Goal: Task Accomplishment & Management: Use online tool/utility

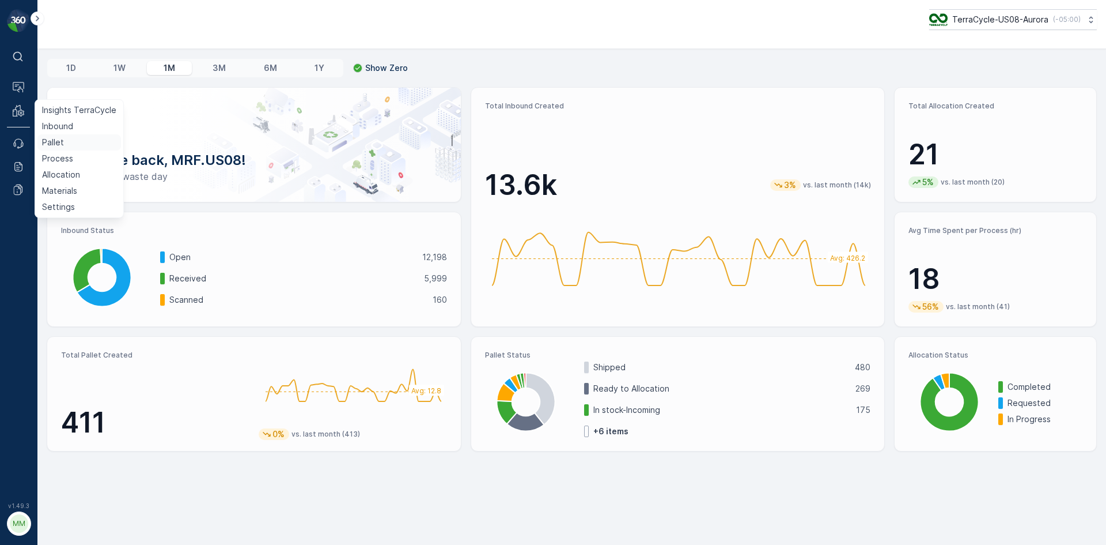
click at [63, 141] on link "Pallet" at bounding box center [79, 142] width 84 height 16
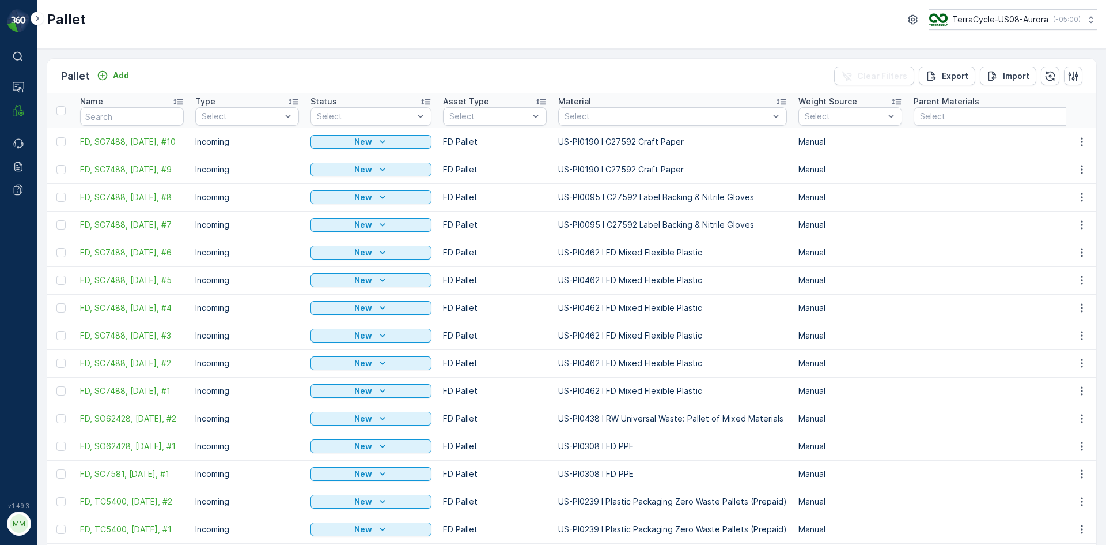
click at [123, 68] on div "Pallet Add" at bounding box center [97, 76] width 73 height 16
click at [122, 77] on p "Add" at bounding box center [121, 76] width 16 height 12
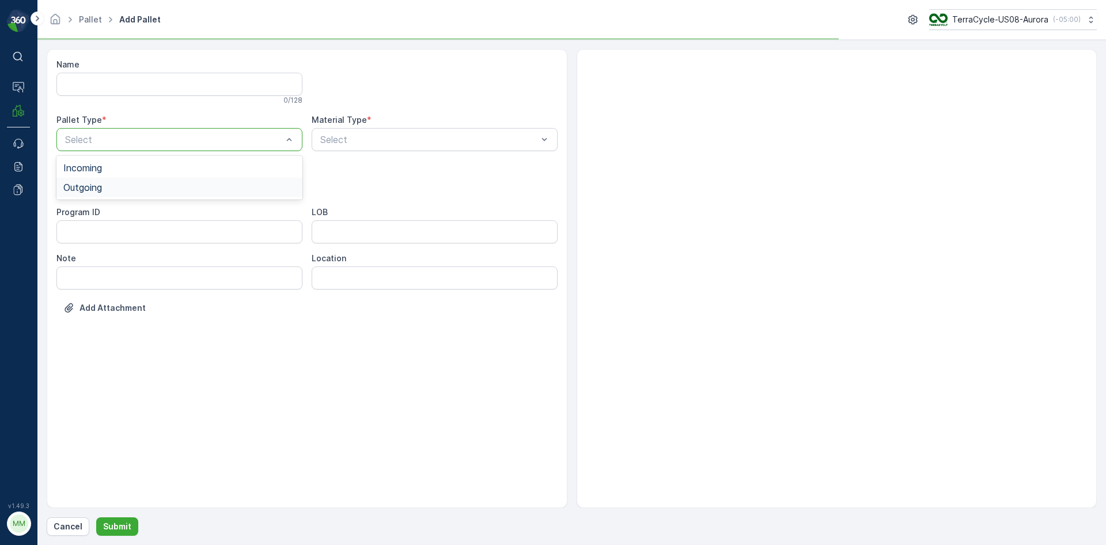
click at [169, 189] on div "Outgoing" at bounding box center [179, 187] width 232 height 10
click at [161, 216] on div "[PERSON_NAME]" at bounding box center [179, 214] width 232 height 10
click at [454, 134] on div at bounding box center [429, 139] width 220 height 10
click at [467, 139] on div at bounding box center [429, 139] width 220 height 10
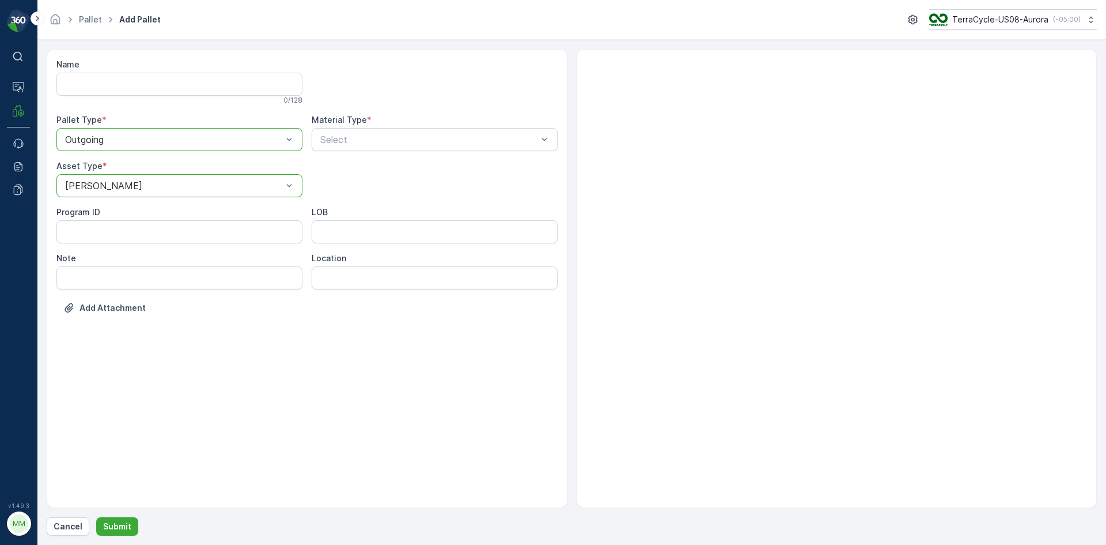
click at [477, 70] on div at bounding box center [435, 82] width 246 height 46
click at [391, 132] on div "Select" at bounding box center [435, 139] width 246 height 23
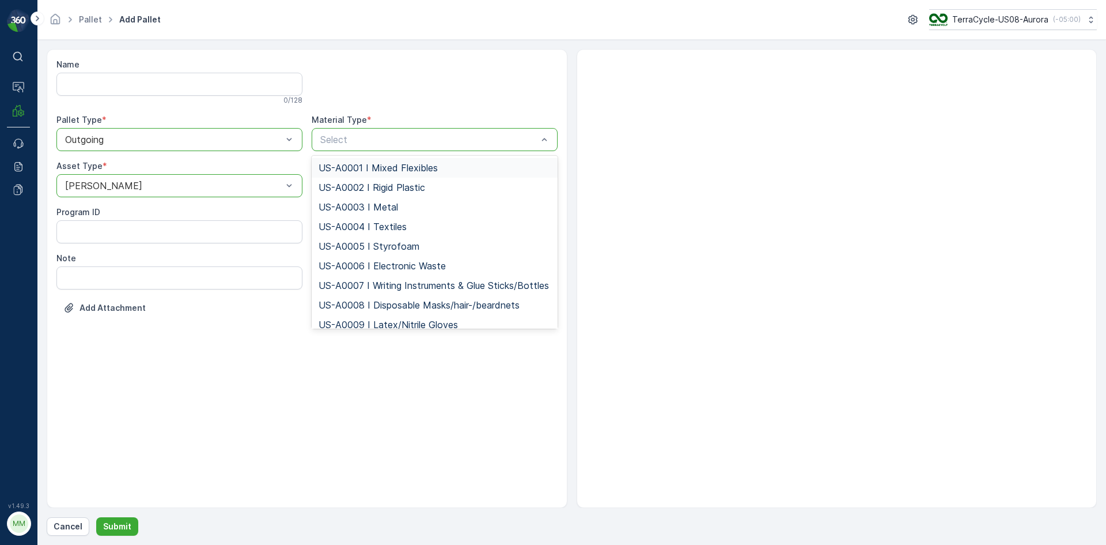
click at [388, 141] on div at bounding box center [429, 139] width 220 height 10
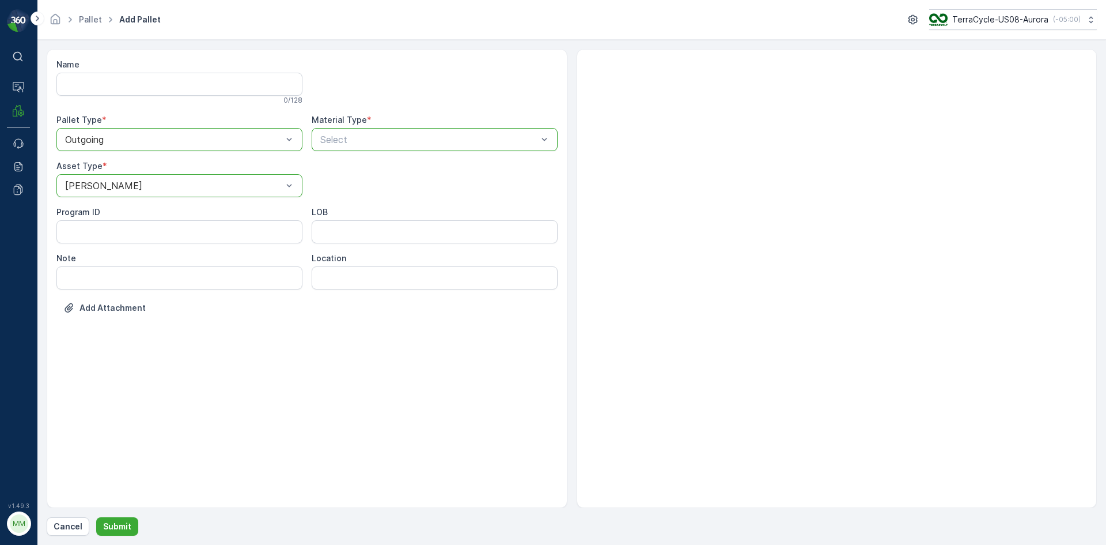
click at [388, 141] on div at bounding box center [429, 139] width 220 height 10
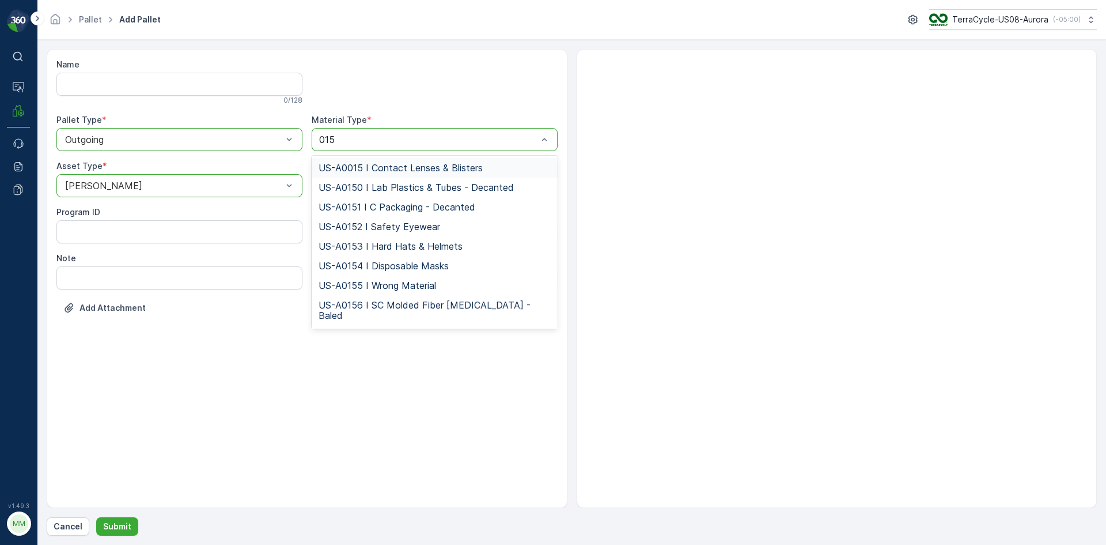
type input "0158"
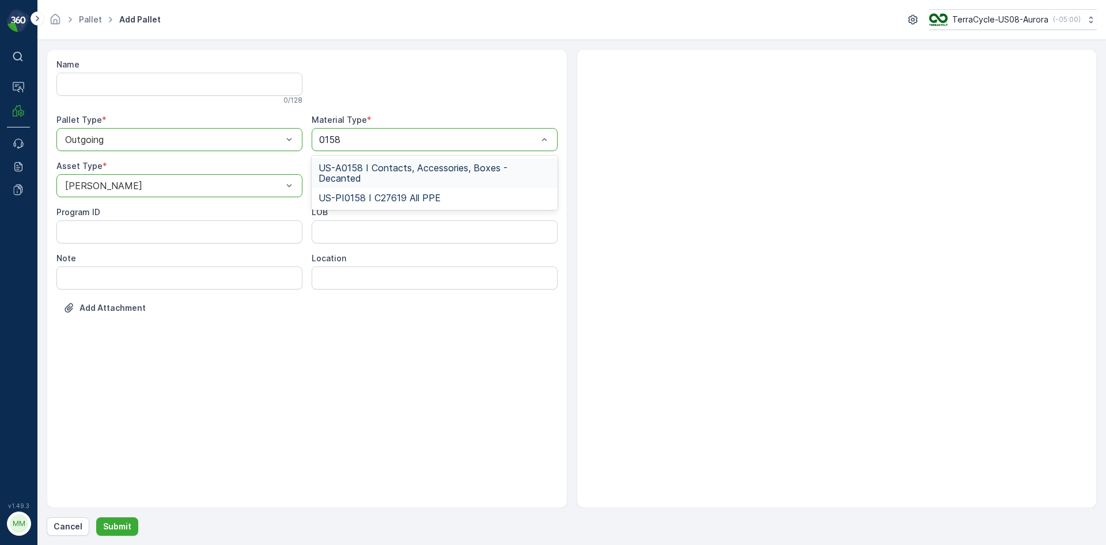
click at [388, 169] on span "US-A0158 I Contacts, Accessories, Boxes - Decanted" at bounding box center [435, 173] width 232 height 21
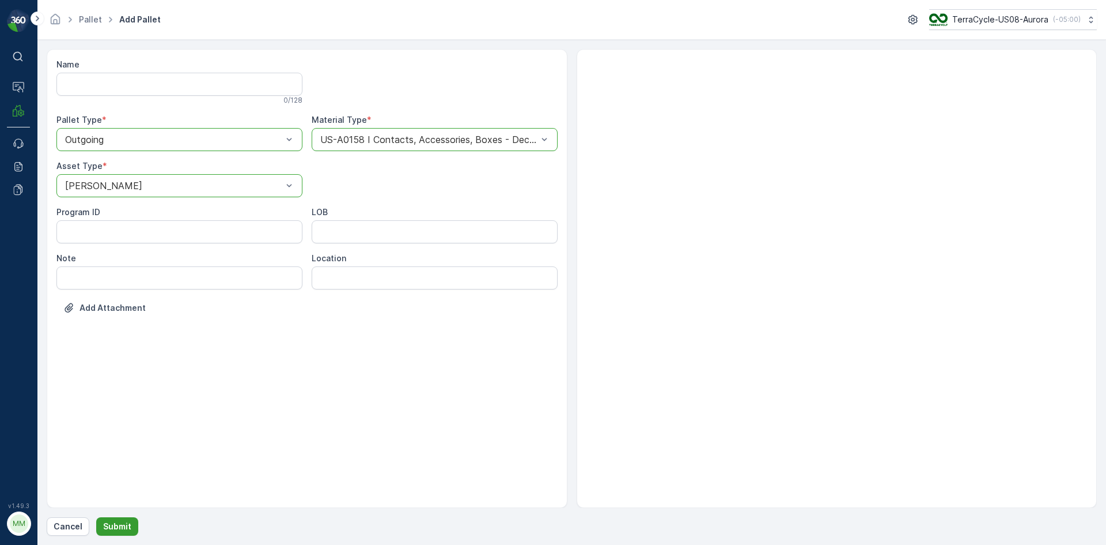
click at [115, 517] on button "Submit" at bounding box center [117, 526] width 42 height 18
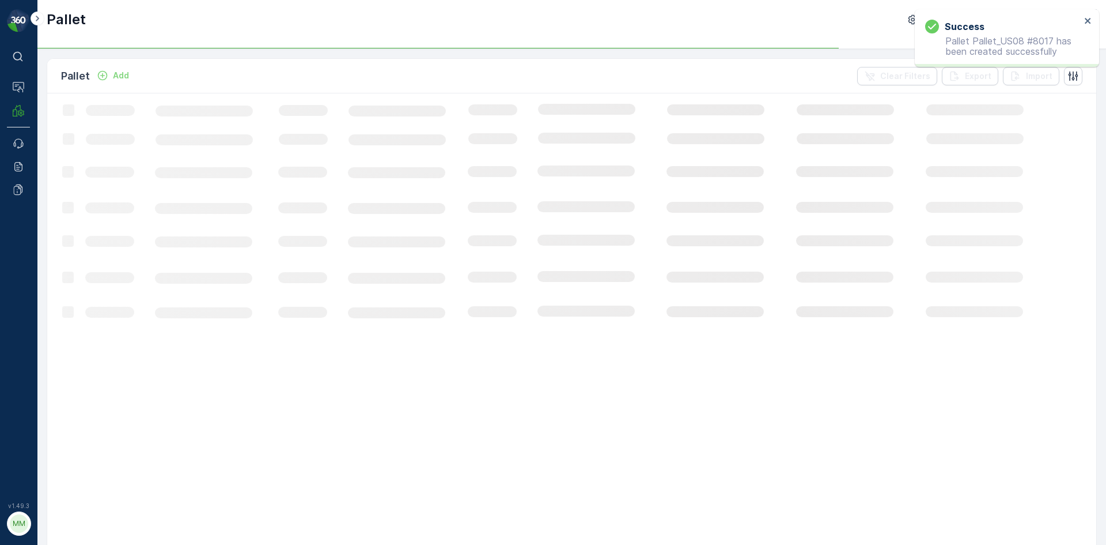
click at [120, 78] on p "Add" at bounding box center [121, 76] width 16 height 12
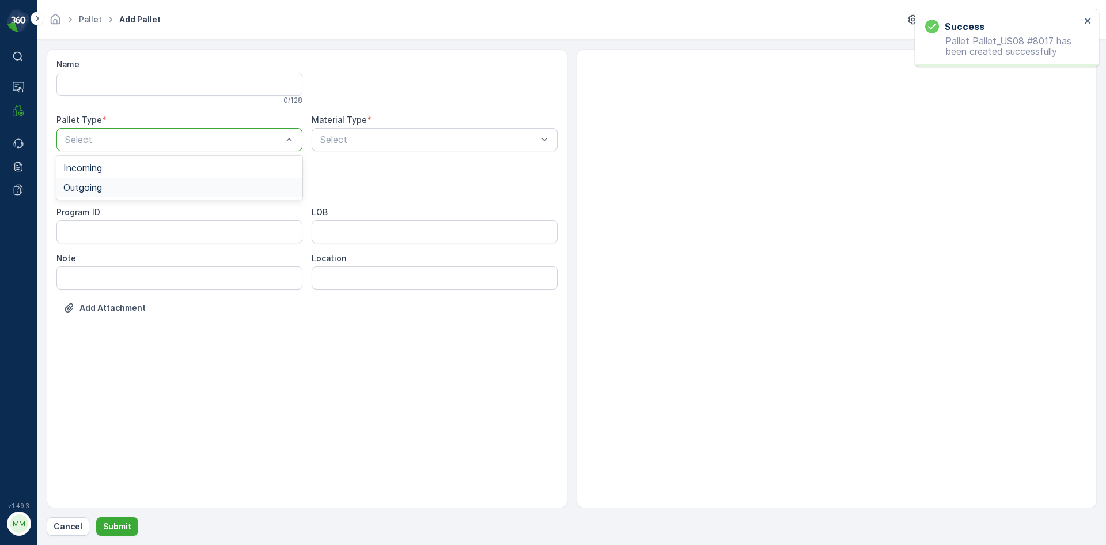
click at [167, 183] on div "Outgoing" at bounding box center [179, 187] width 232 height 10
click at [166, 218] on div "[PERSON_NAME]" at bounding box center [179, 214] width 232 height 10
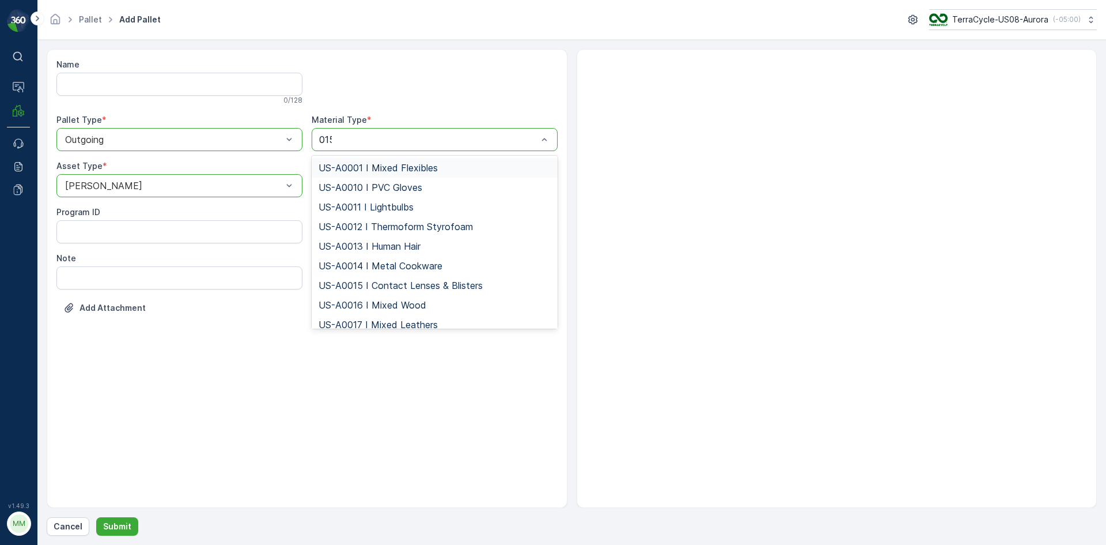
type input "0158"
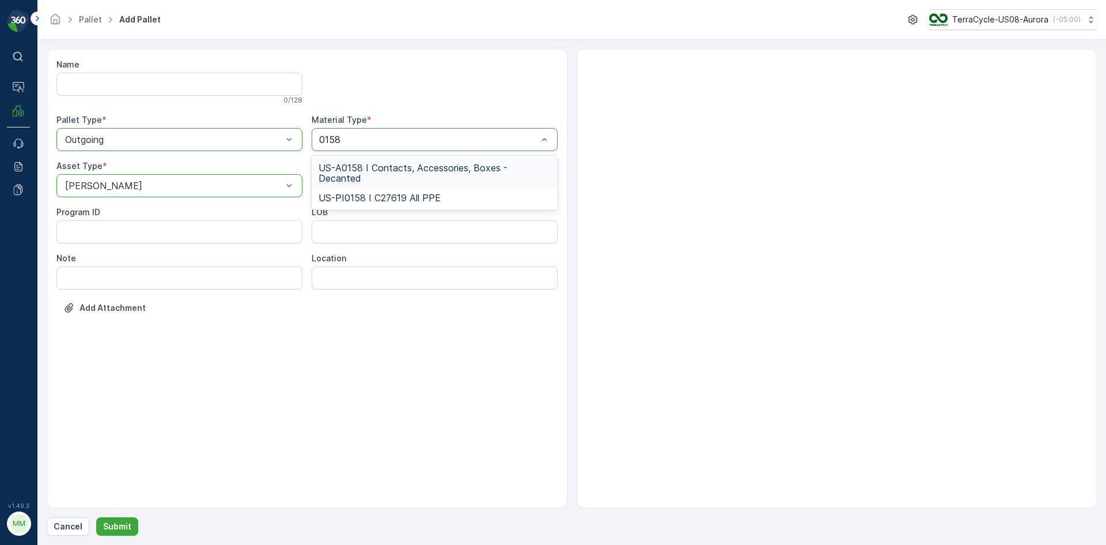
click at [428, 179] on span "US-A0158 I Contacts, Accessories, Boxes - Decanted" at bounding box center [435, 173] width 232 height 21
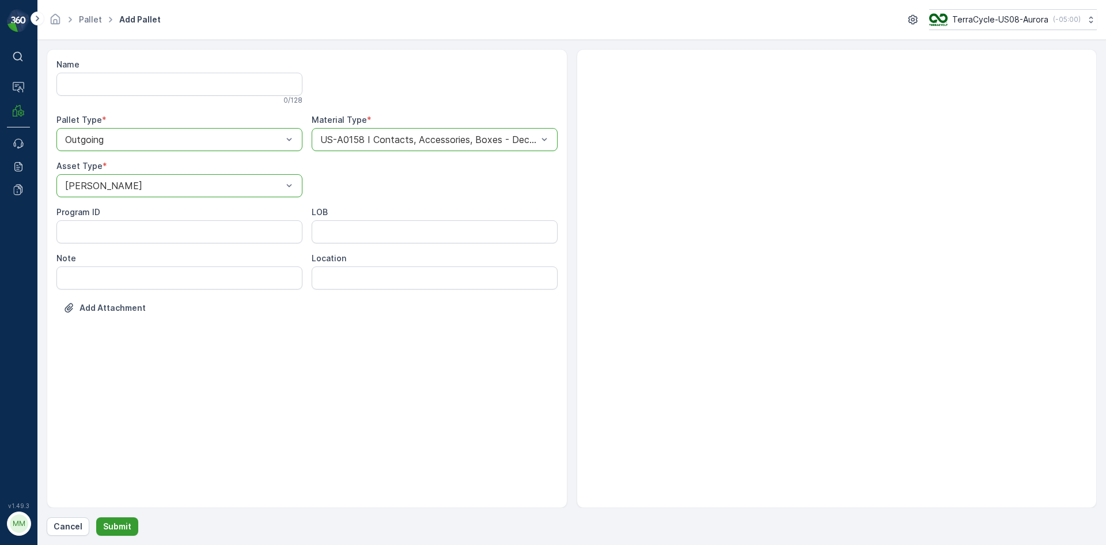
click at [126, 521] on p "Submit" at bounding box center [117, 526] width 28 height 12
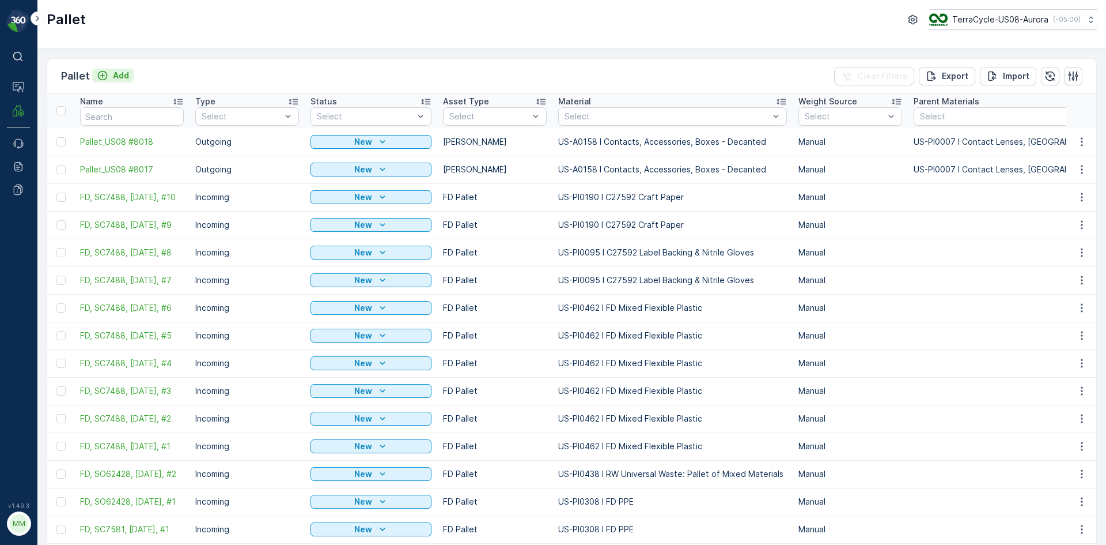
click at [115, 77] on p "Add" at bounding box center [121, 76] width 16 height 12
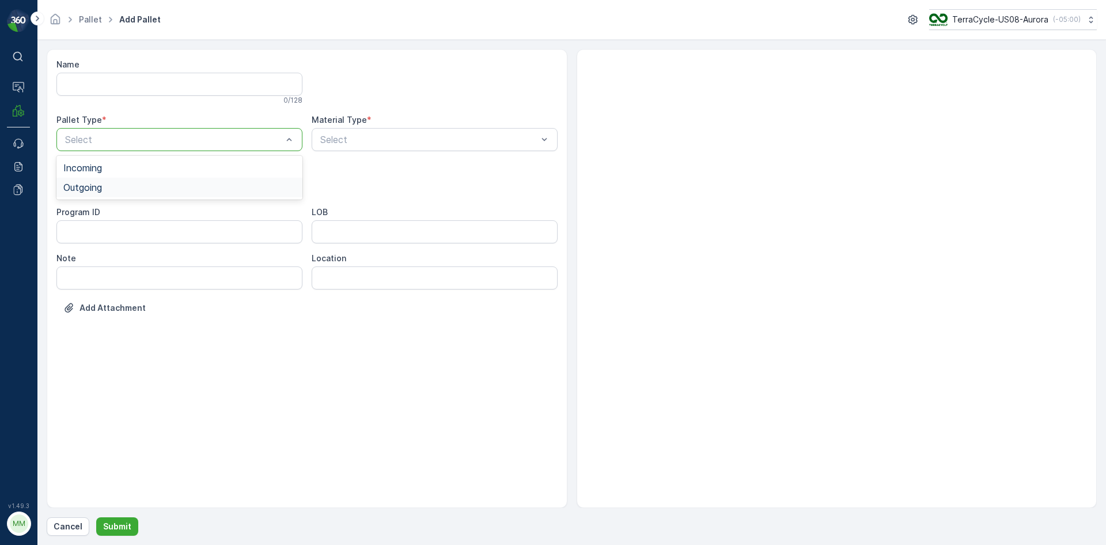
click at [149, 179] on div "Outgoing" at bounding box center [179, 187] width 246 height 20
click at [149, 207] on div "[PERSON_NAME]" at bounding box center [179, 214] width 246 height 20
type input "0"
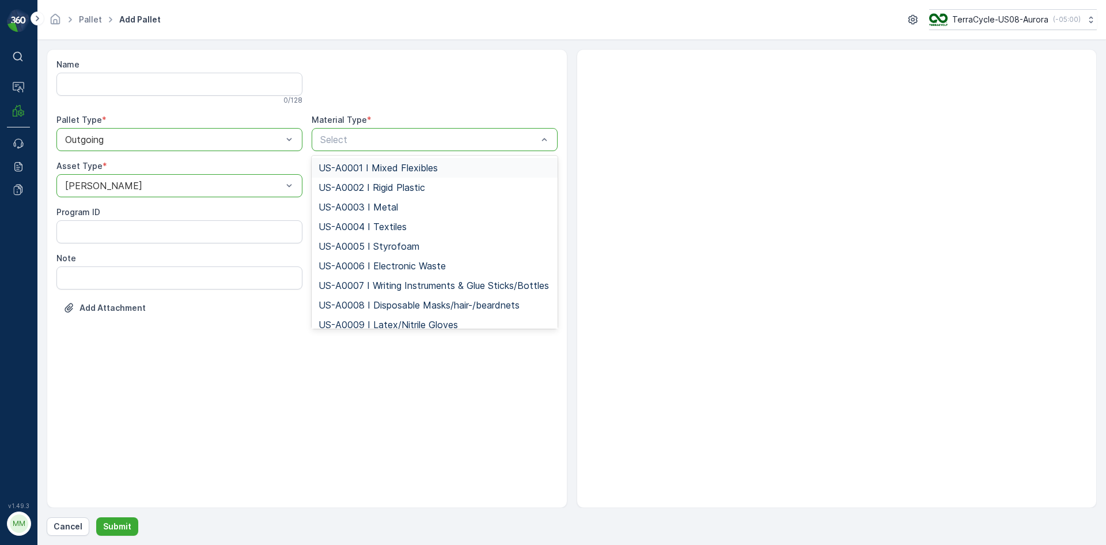
click at [479, 76] on div at bounding box center [435, 82] width 246 height 46
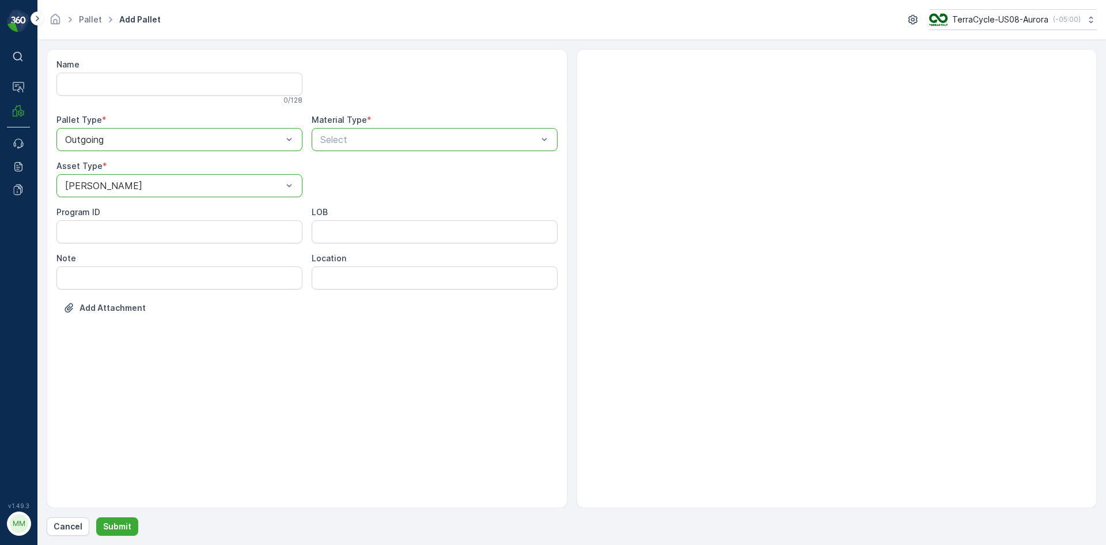
click at [461, 135] on div at bounding box center [429, 139] width 220 height 10
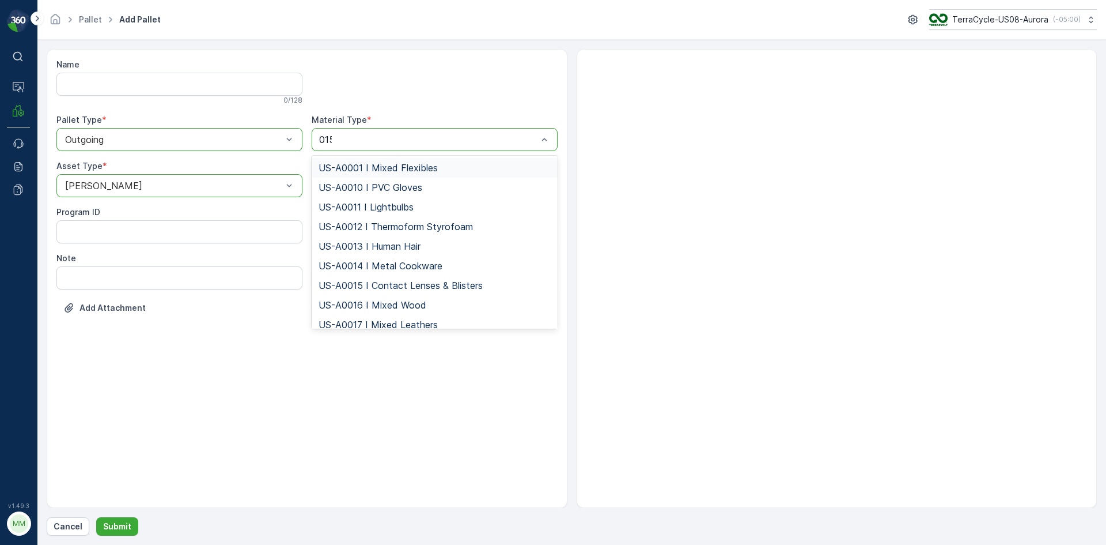
type input "0158"
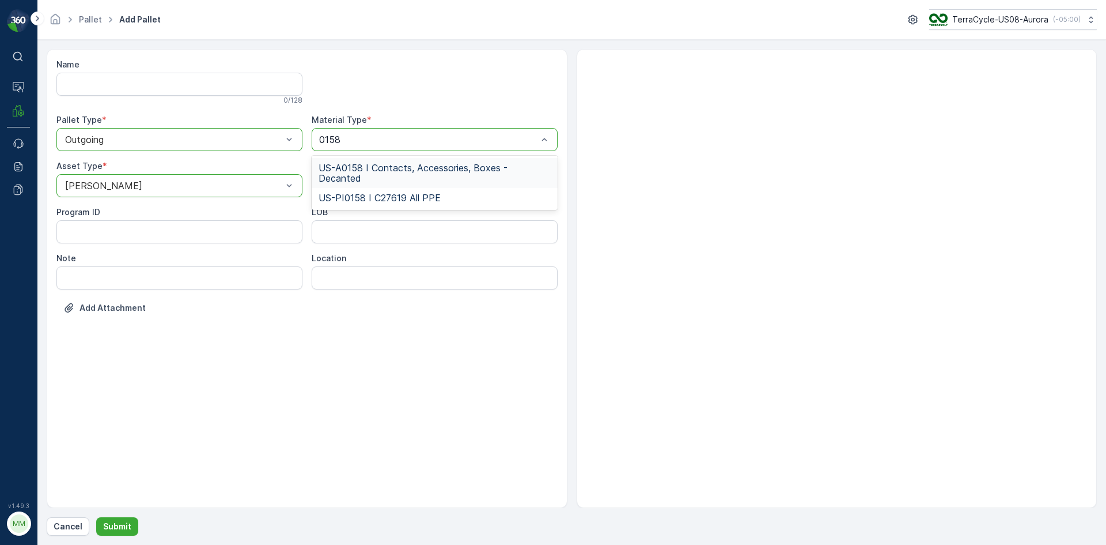
click at [434, 170] on span "US-A0158 I Contacts, Accessories, Boxes - Decanted" at bounding box center [435, 173] width 232 height 21
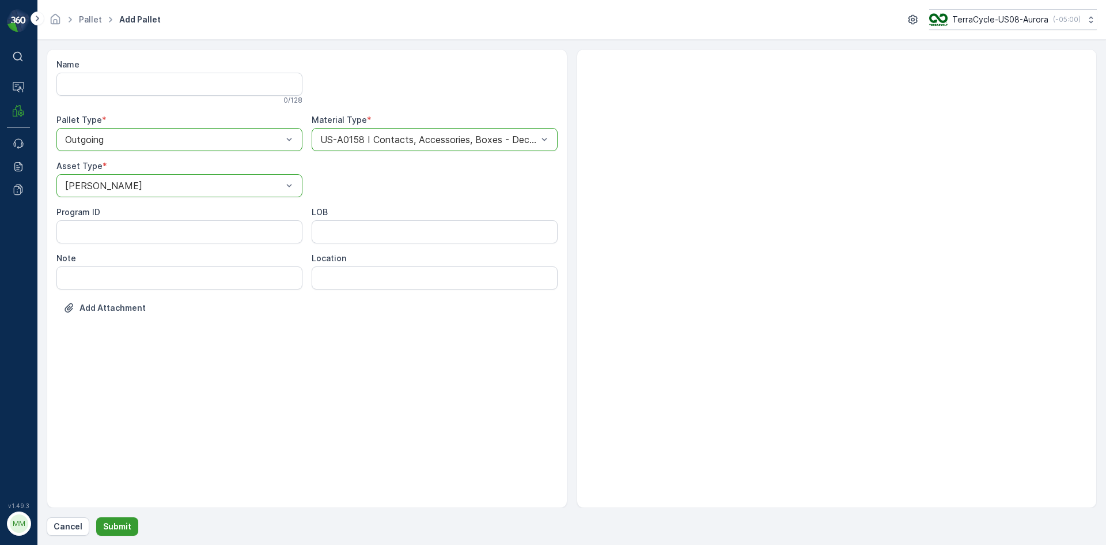
click at [124, 526] on p "Submit" at bounding box center [117, 526] width 28 height 12
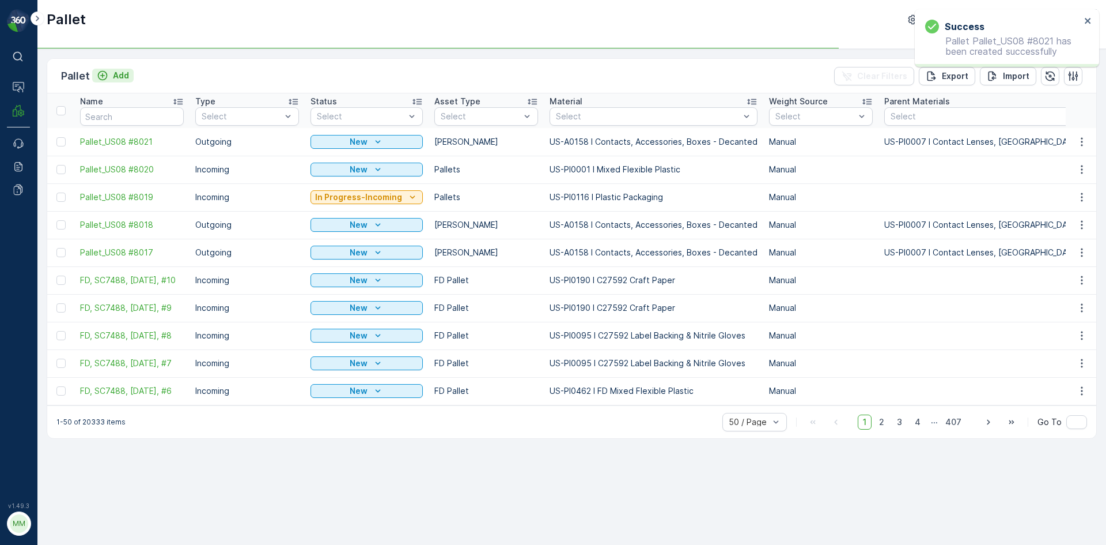
click at [113, 77] on p "Add" at bounding box center [121, 76] width 16 height 12
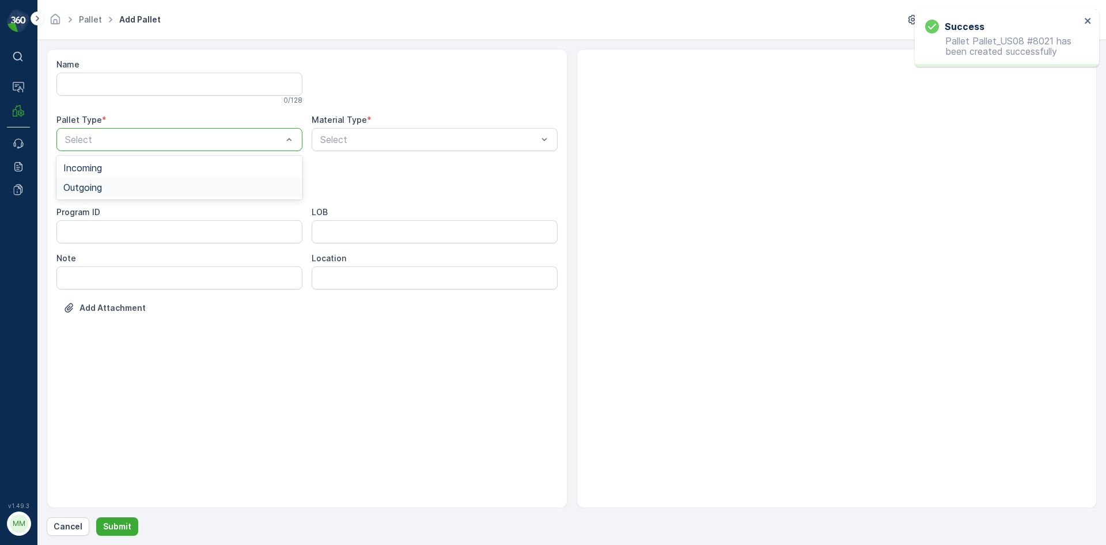
click at [123, 181] on div "Outgoing" at bounding box center [179, 187] width 246 height 20
click at [114, 211] on div "[PERSON_NAME]" at bounding box center [179, 214] width 232 height 10
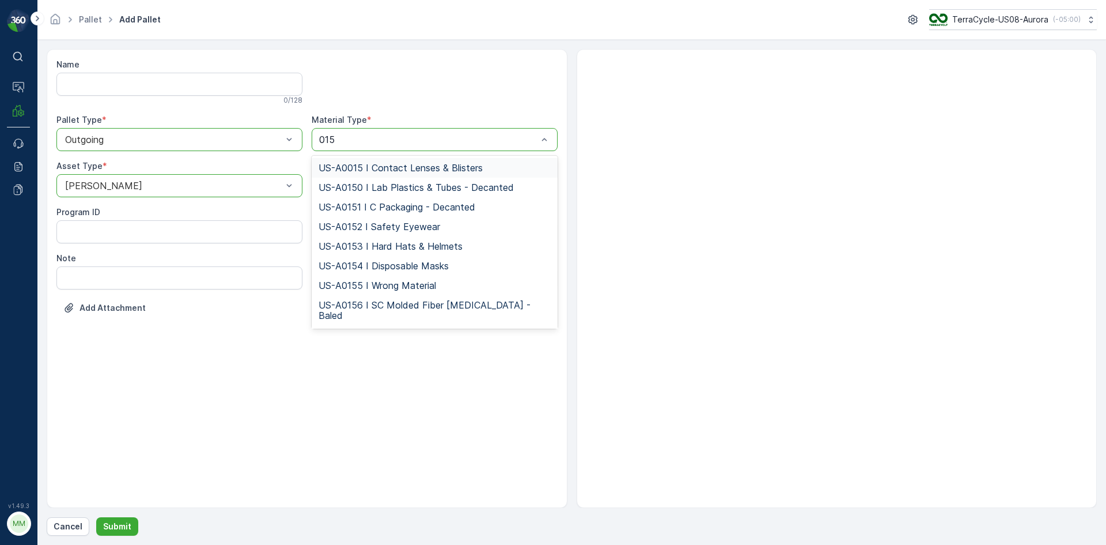
type input "0158"
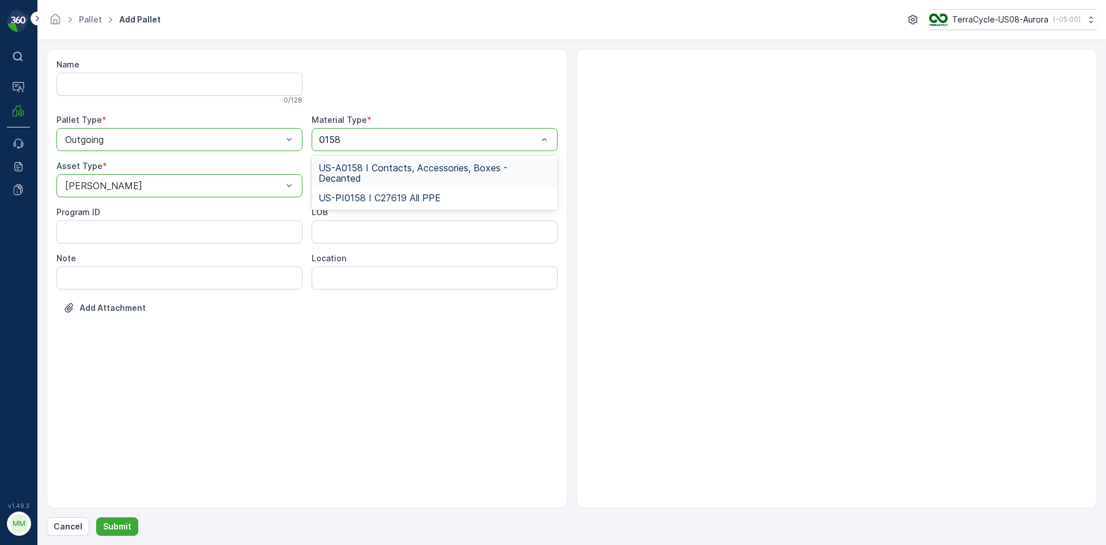
click at [430, 163] on span "US-A0158 I Contacts, Accessories, Boxes - Decanted" at bounding box center [435, 173] width 232 height 21
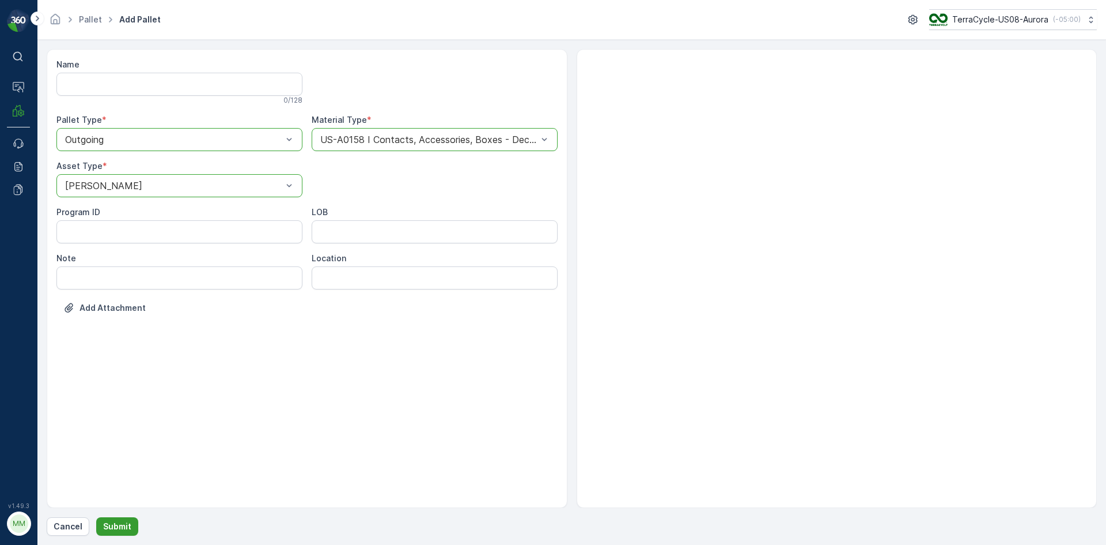
click at [118, 521] on p "Submit" at bounding box center [117, 526] width 28 height 12
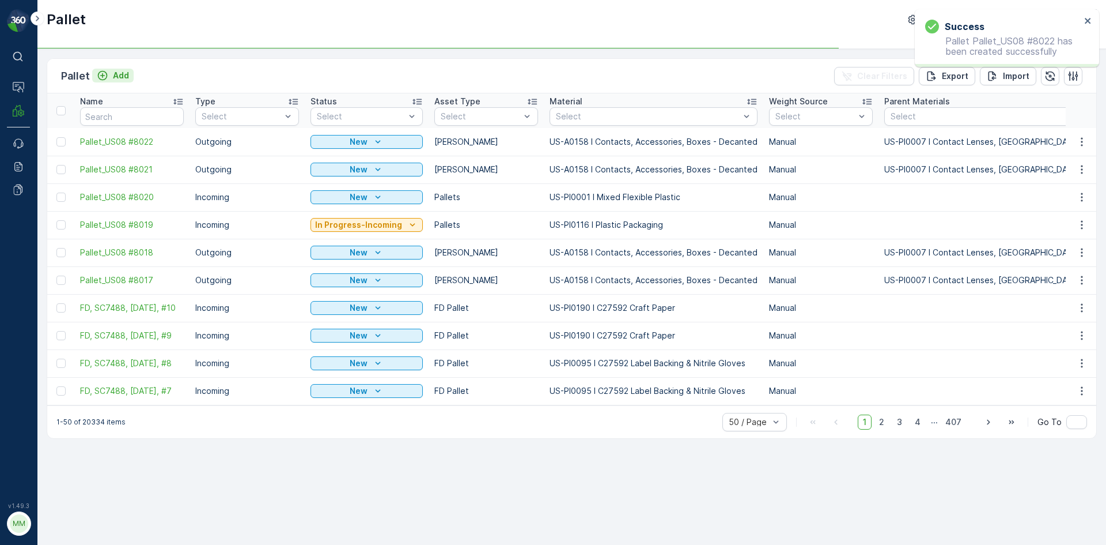
click at [113, 79] on p "Add" at bounding box center [121, 76] width 16 height 12
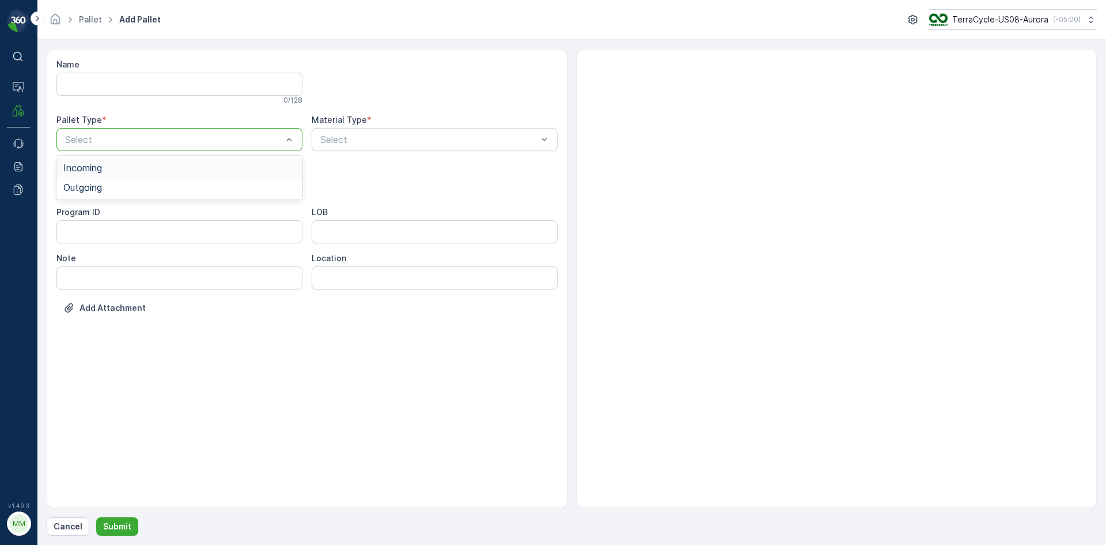
click at [201, 131] on div "Select" at bounding box center [179, 139] width 246 height 23
click at [164, 184] on div "Outgoing" at bounding box center [179, 187] width 232 height 10
click at [140, 214] on div "[PERSON_NAME]" at bounding box center [179, 214] width 232 height 10
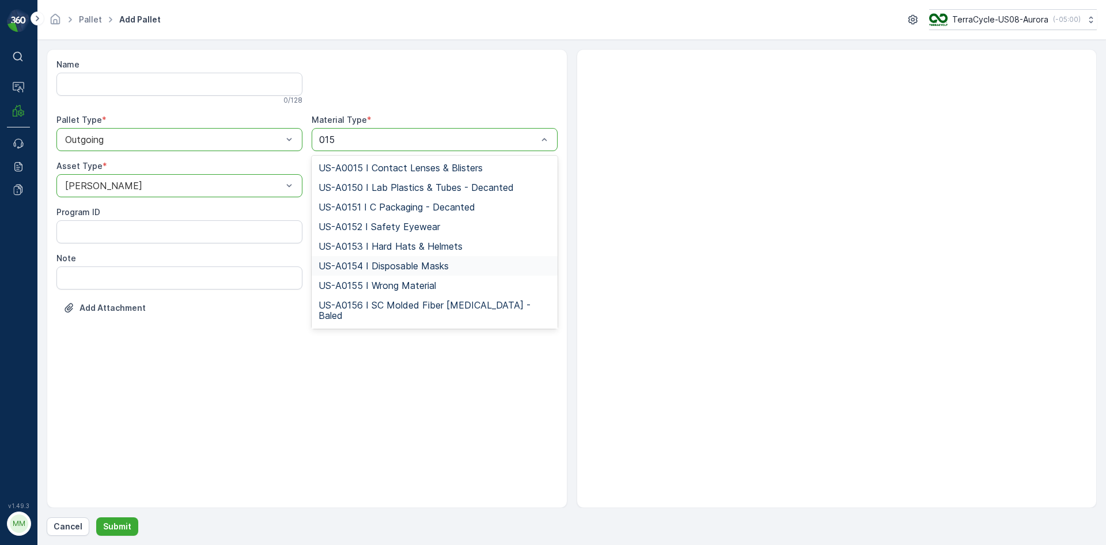
type input "0158"
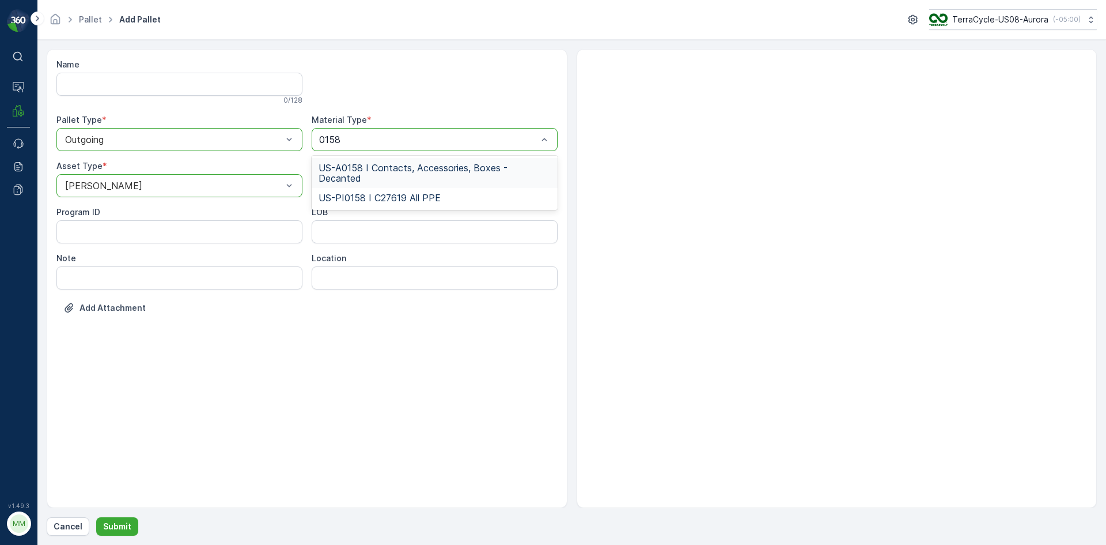
click at [421, 168] on span "US-A0158 I Contacts, Accessories, Boxes - Decanted" at bounding box center [435, 173] width 232 height 21
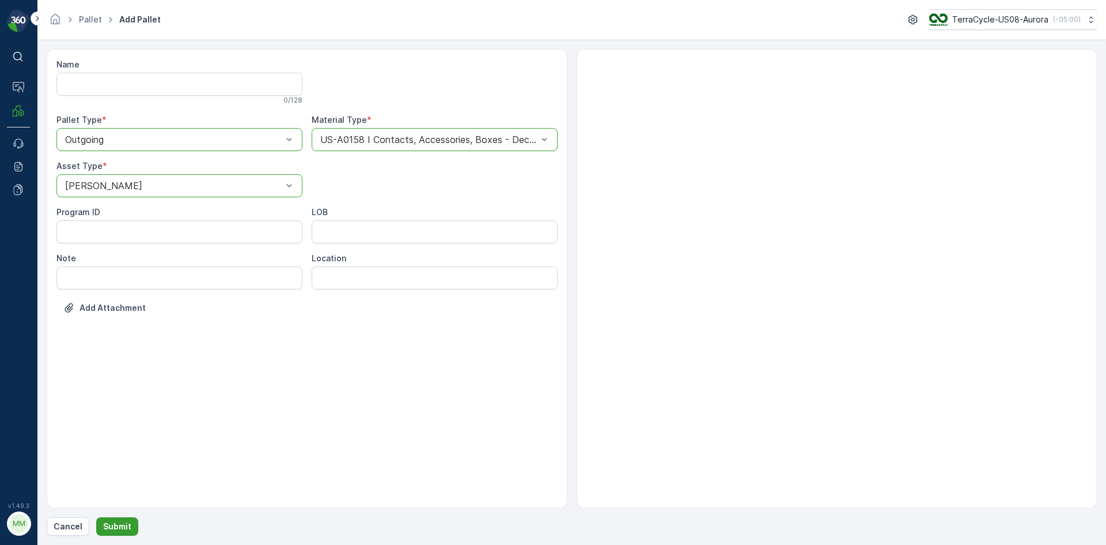
click at [118, 519] on button "Submit" at bounding box center [117, 526] width 42 height 18
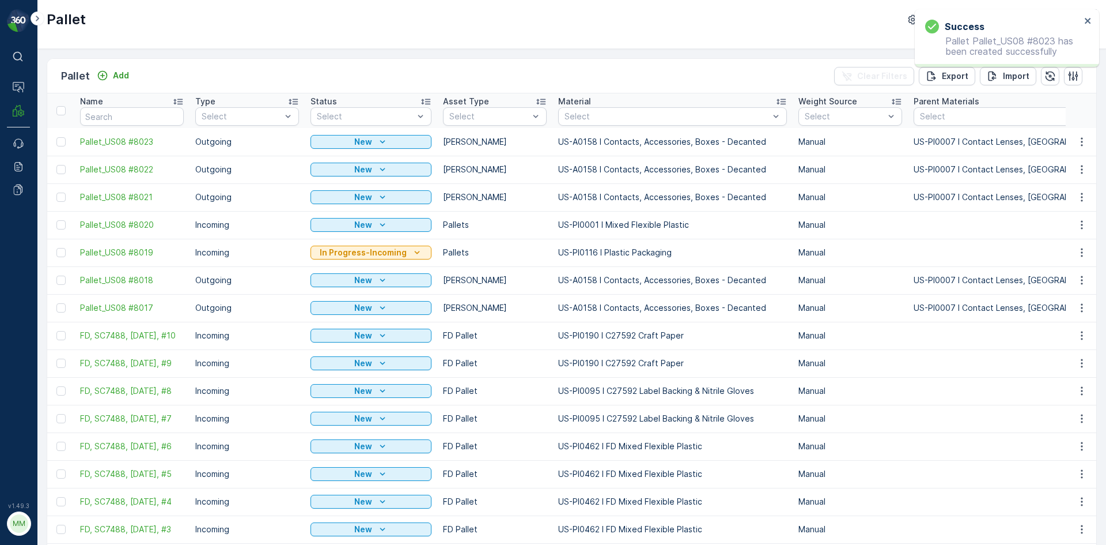
drag, startPoint x: 61, startPoint y: 308, endPoint x: 59, endPoint y: 292, distance: 16.2
click at [61, 308] on div at bounding box center [60, 307] width 9 height 9
click at [56, 303] on input "checkbox" at bounding box center [56, 303] width 0 height 0
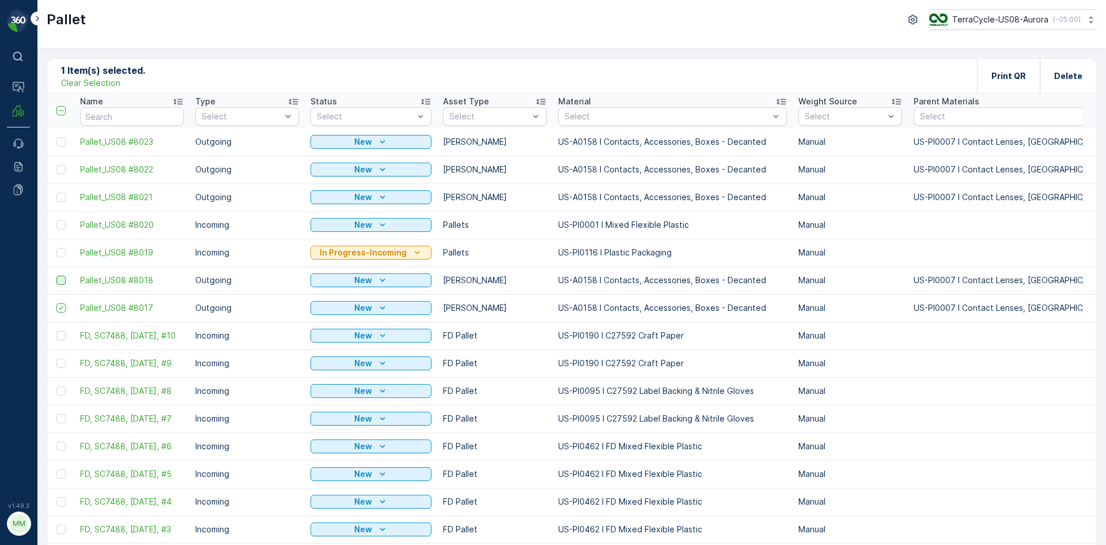
click at [60, 281] on div at bounding box center [60, 279] width 9 height 9
click at [56, 275] on input "checkbox" at bounding box center [56, 275] width 0 height 0
click at [62, 200] on div at bounding box center [60, 196] width 9 height 9
click at [56, 192] on input "checkbox" at bounding box center [56, 192] width 0 height 0
click at [62, 169] on div at bounding box center [60, 169] width 9 height 9
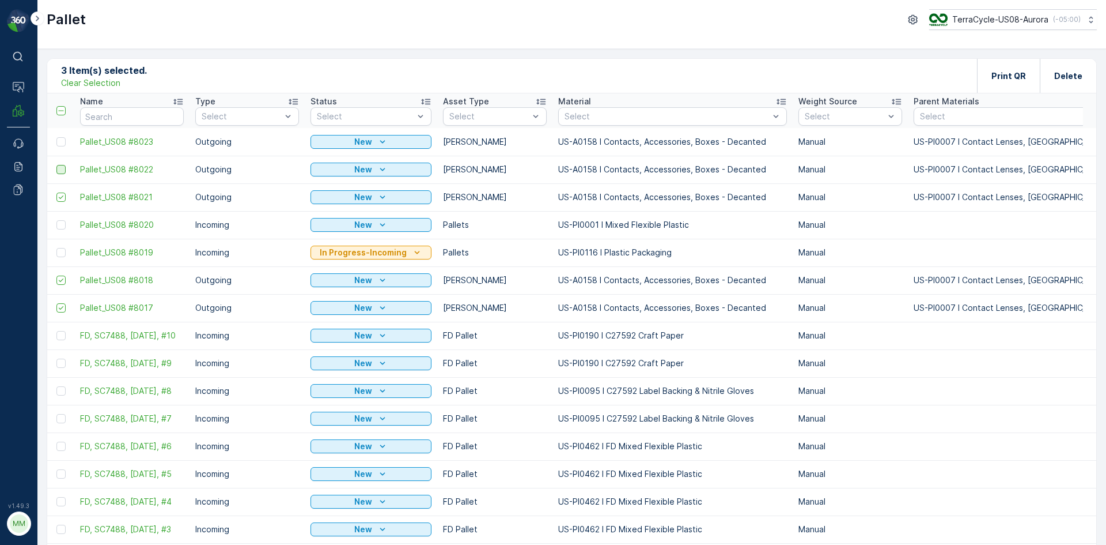
click at [56, 165] on input "checkbox" at bounding box center [56, 165] width 0 height 0
click at [58, 143] on div at bounding box center [60, 141] width 9 height 9
click at [56, 137] on input "checkbox" at bounding box center [56, 137] width 0 height 0
click at [997, 61] on div "Print QR" at bounding box center [1009, 76] width 35 height 34
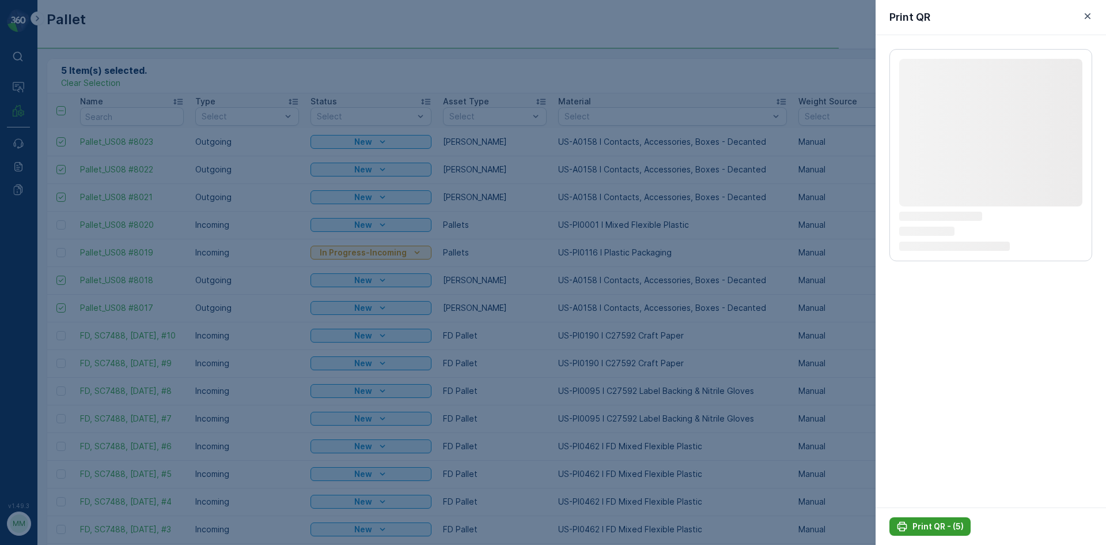
click at [913, 529] on p "Print QR - (5)" at bounding box center [938, 526] width 51 height 12
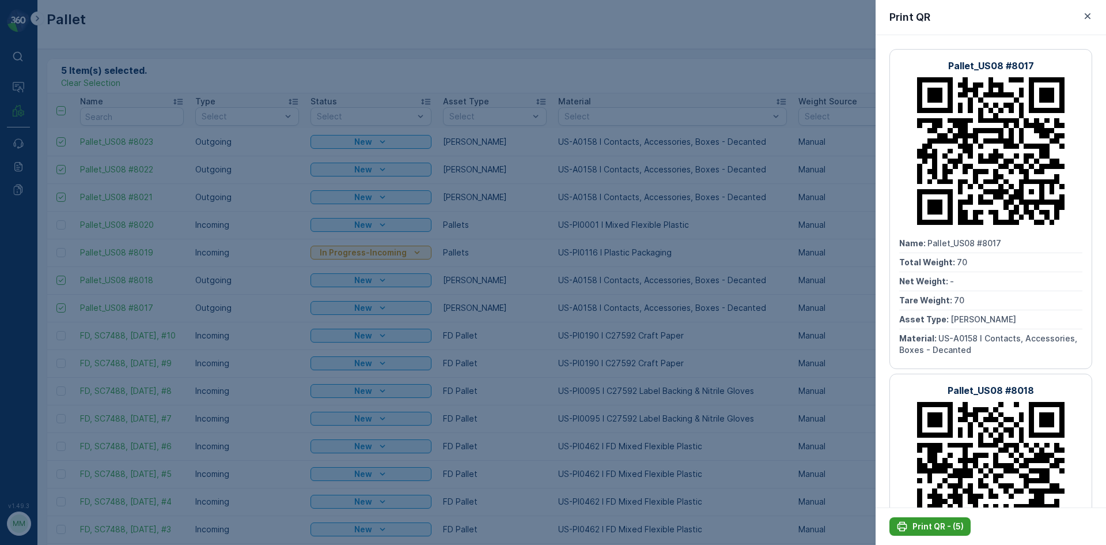
click at [913, 529] on p "Print QR - (5)" at bounding box center [938, 526] width 51 height 12
click at [1088, 13] on icon "button" at bounding box center [1088, 16] width 12 height 12
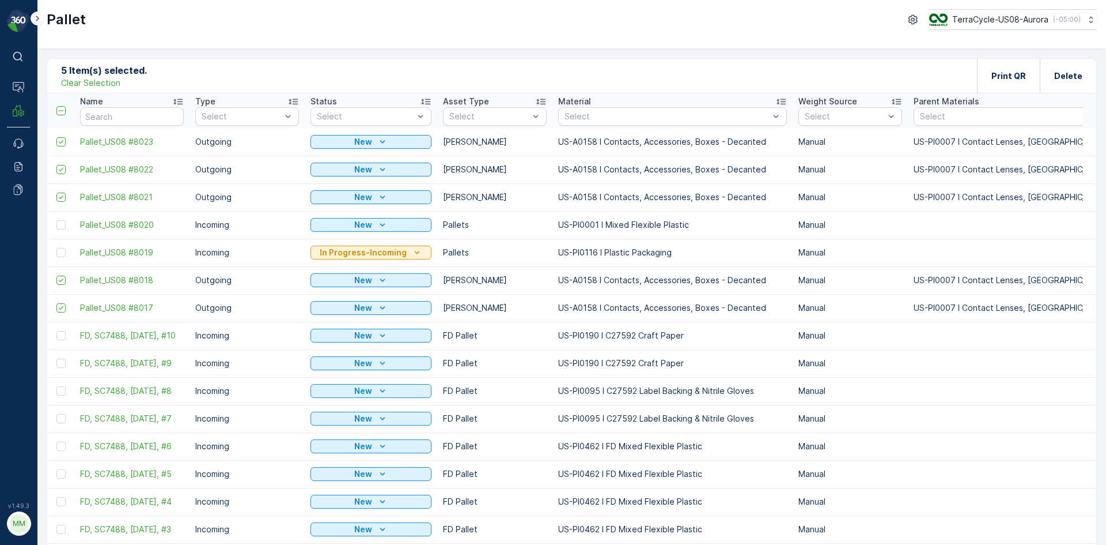
click at [99, 82] on p "Clear Selection" at bounding box center [90, 83] width 59 height 12
